Goal: Navigation & Orientation: Find specific page/section

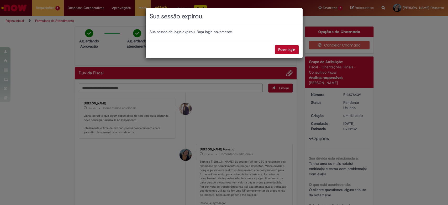
scroll to position [240, 0]
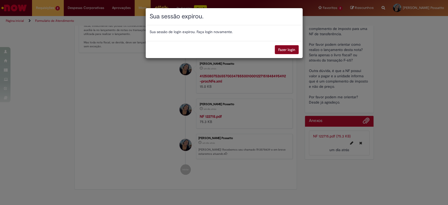
click at [293, 47] on button "Fazer login" at bounding box center [287, 49] width 24 height 9
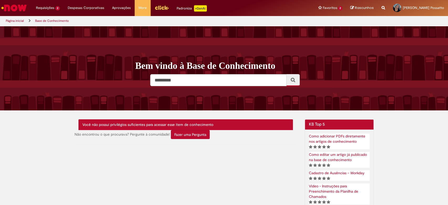
click at [16, 9] on img "Ir para a Homepage" at bounding box center [14, 8] width 27 height 11
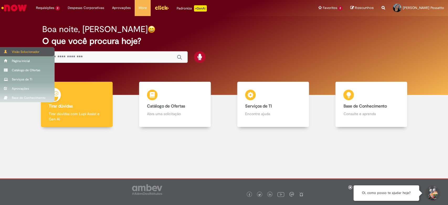
click at [15, 51] on div "Visão Solucionador" at bounding box center [27, 51] width 55 height 9
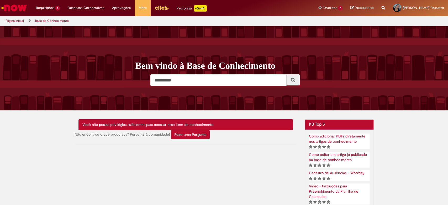
click at [18, 6] on img "Ir para a Homepage" at bounding box center [14, 8] width 27 height 11
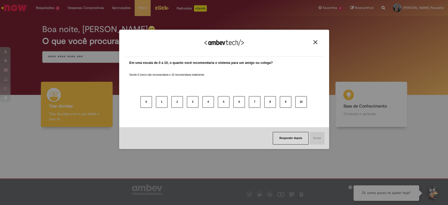
click at [314, 43] on img "Close" at bounding box center [316, 42] width 4 height 4
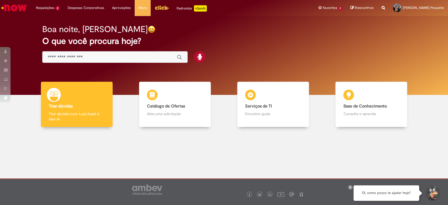
click at [156, 7] on img "Menu Cabeçalho" at bounding box center [162, 8] width 14 height 8
